Goal: Information Seeking & Learning: Learn about a topic

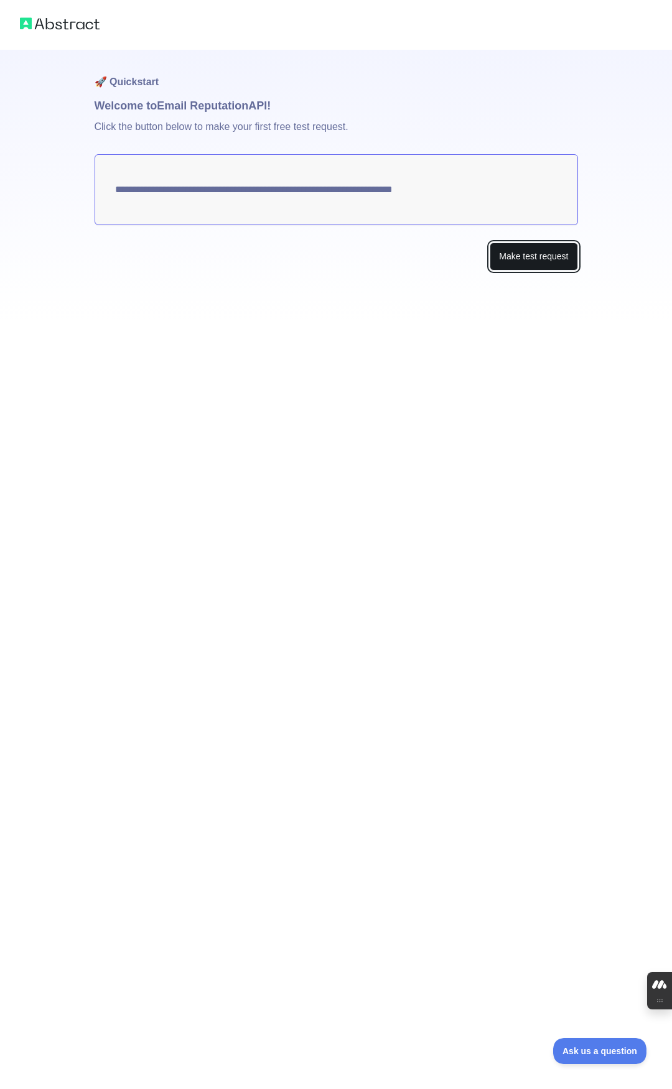
click at [514, 252] on button "Make test request" at bounding box center [534, 257] width 88 height 28
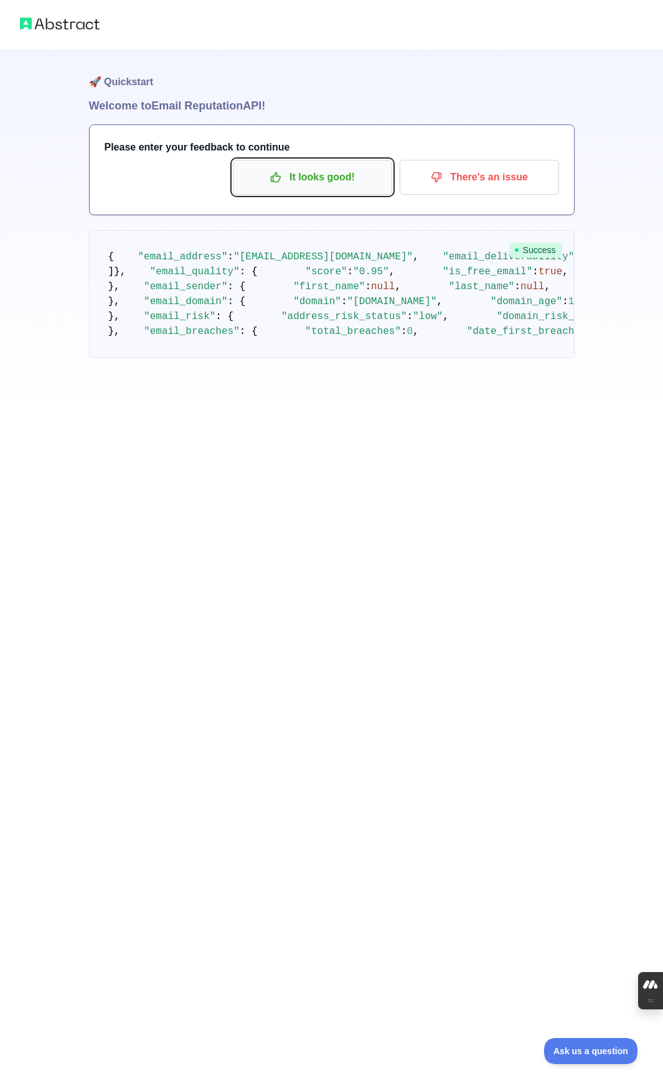
click at [292, 175] on p "It looks good!" at bounding box center [312, 177] width 141 height 21
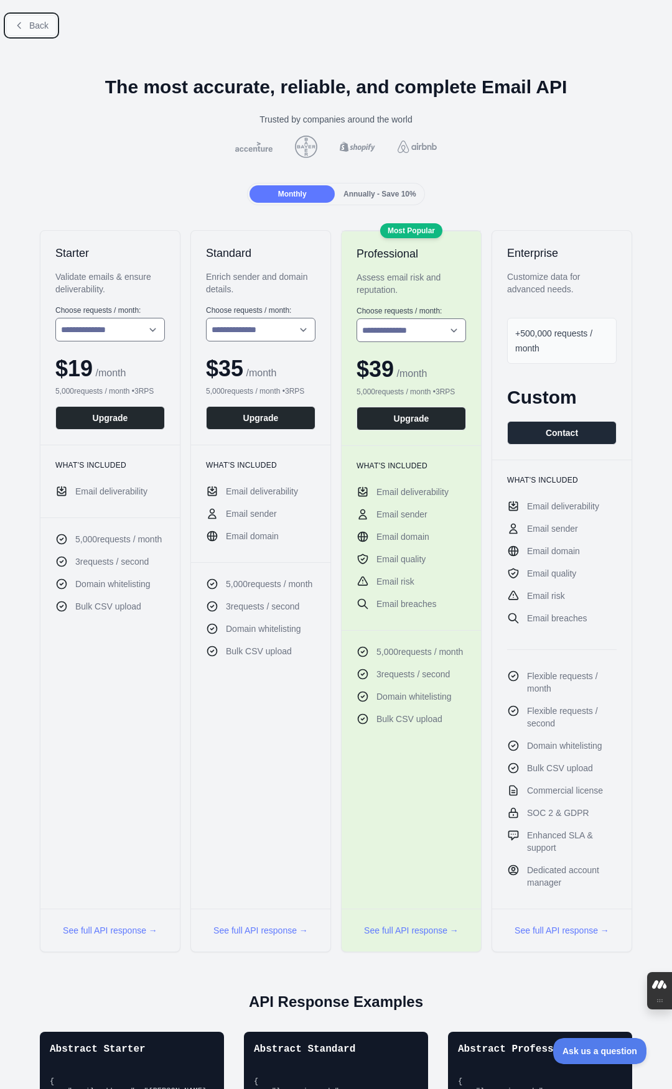
click at [27, 27] on button "Back" at bounding box center [31, 25] width 50 height 21
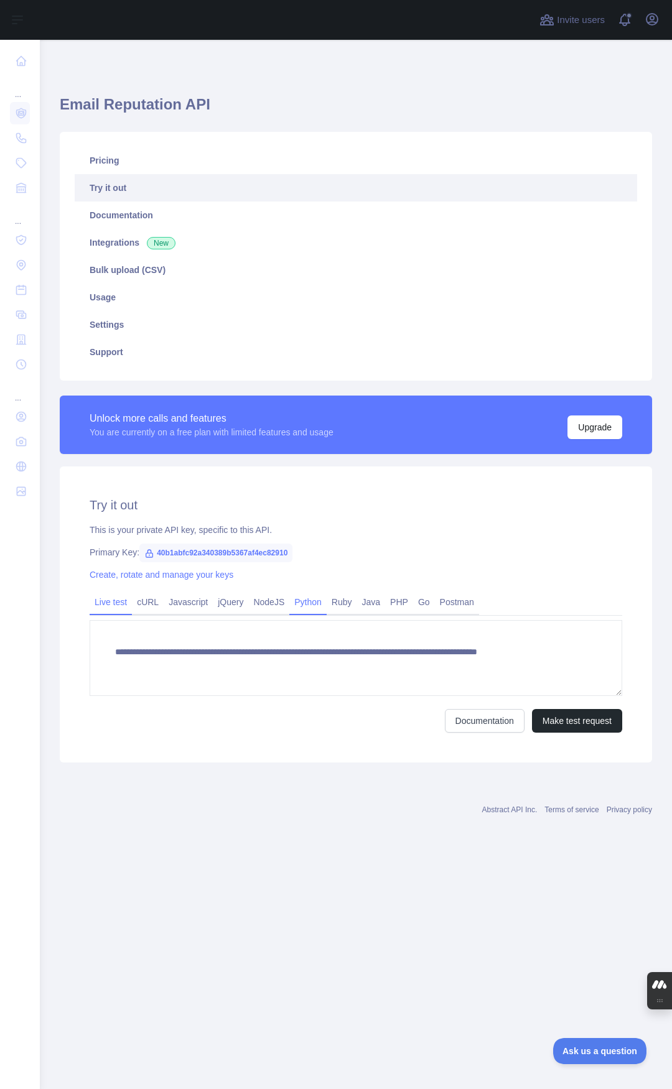
click at [298, 596] on link "Python" at bounding box center [307, 602] width 37 height 20
